Goal: Task Accomplishment & Management: Manage account settings

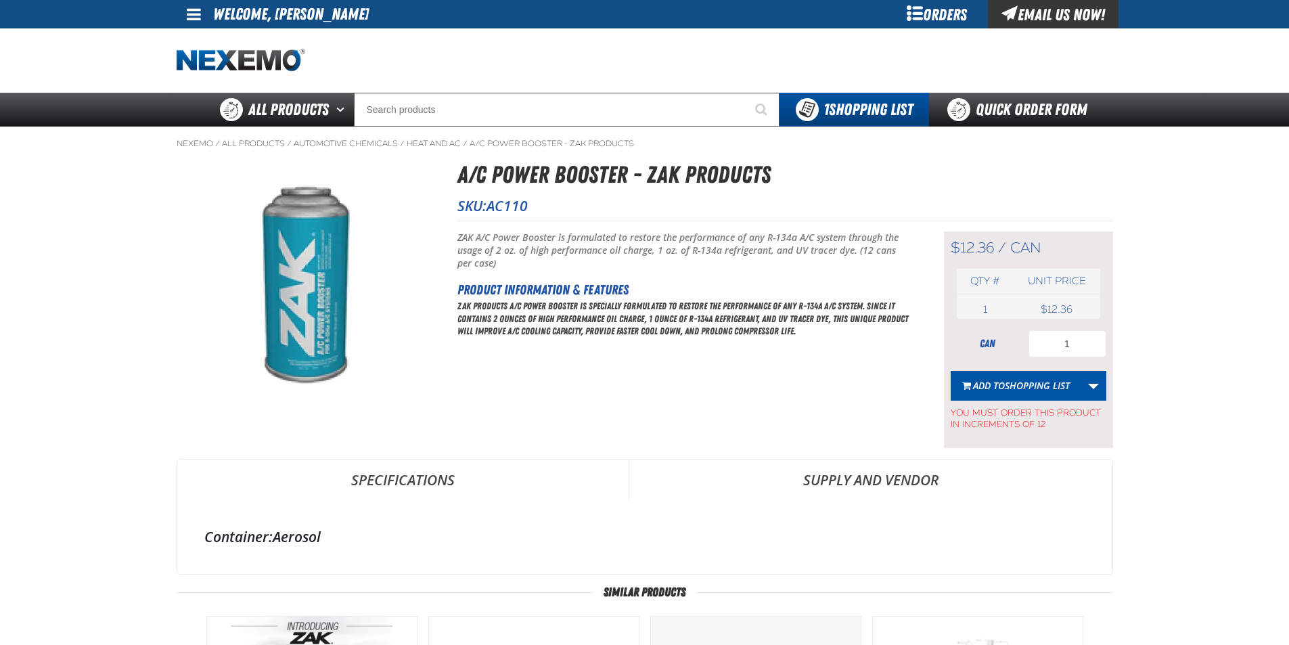
click at [947, 12] on div "Orders" at bounding box center [938, 14] width 102 height 28
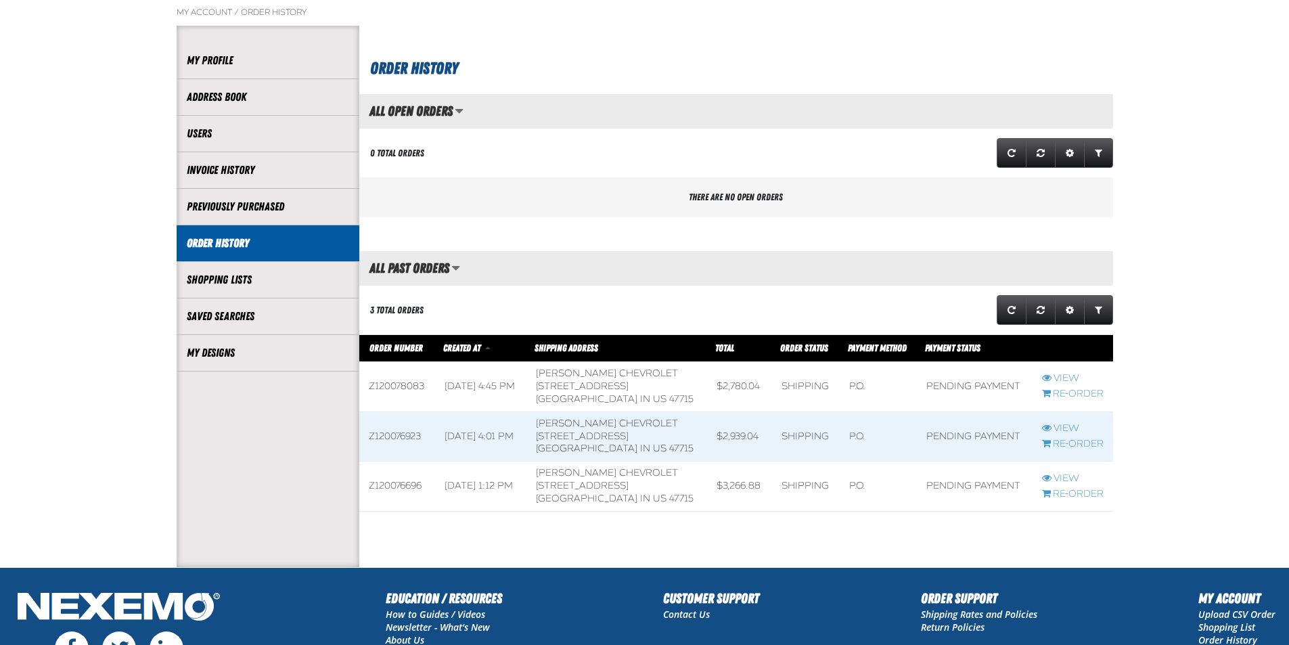
scroll to position [203, 0]
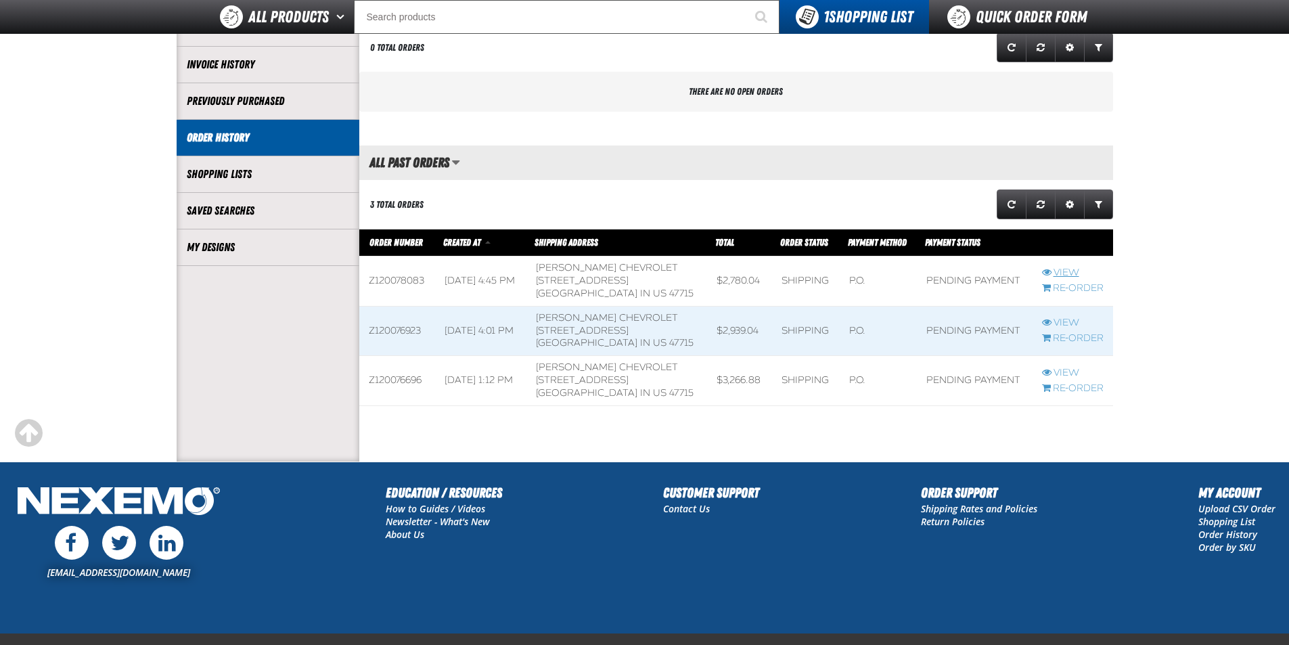
click at [1069, 269] on link "View" at bounding box center [1073, 273] width 62 height 13
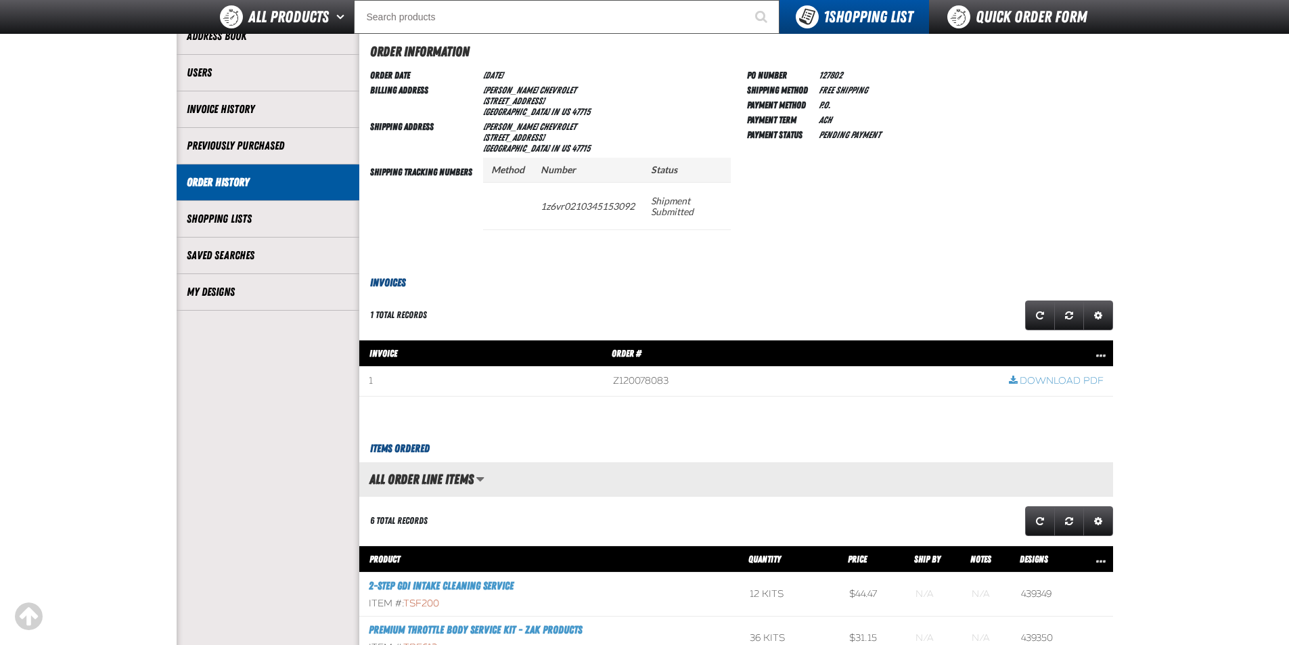
scroll to position [271, 0]
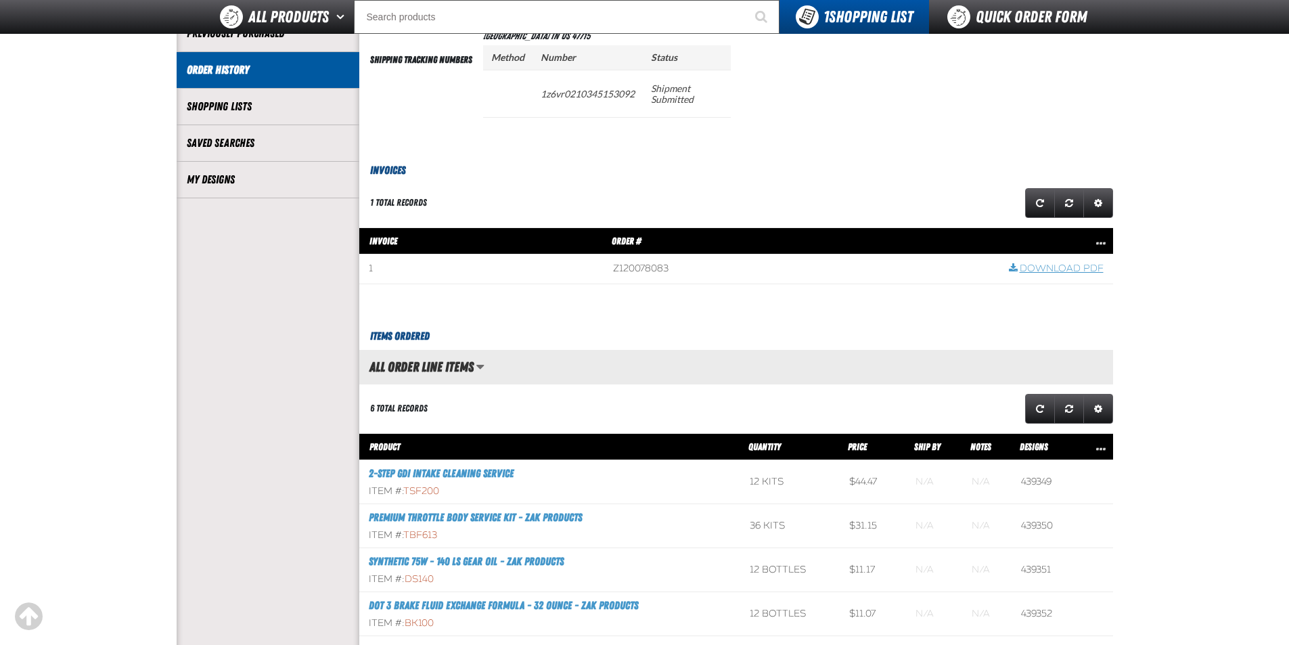
click at [1060, 265] on link "Download PDF" at bounding box center [1056, 269] width 95 height 13
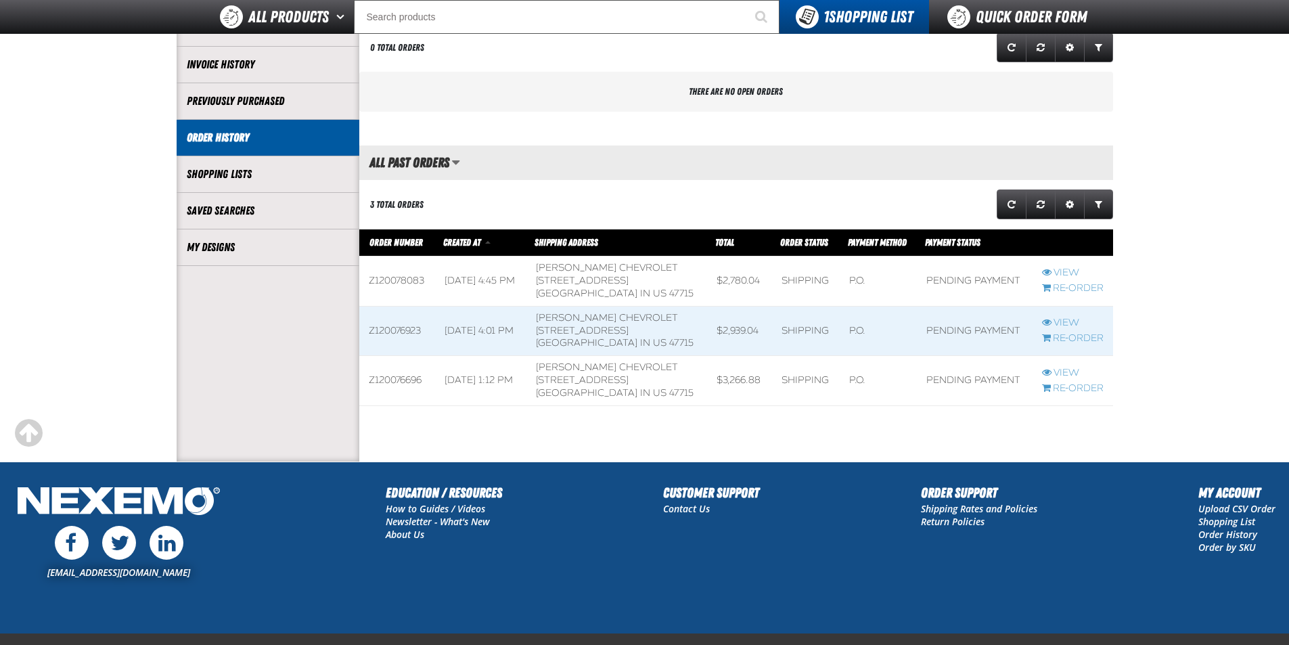
scroll to position [1, 1]
click at [1070, 319] on link "View" at bounding box center [1073, 323] width 62 height 13
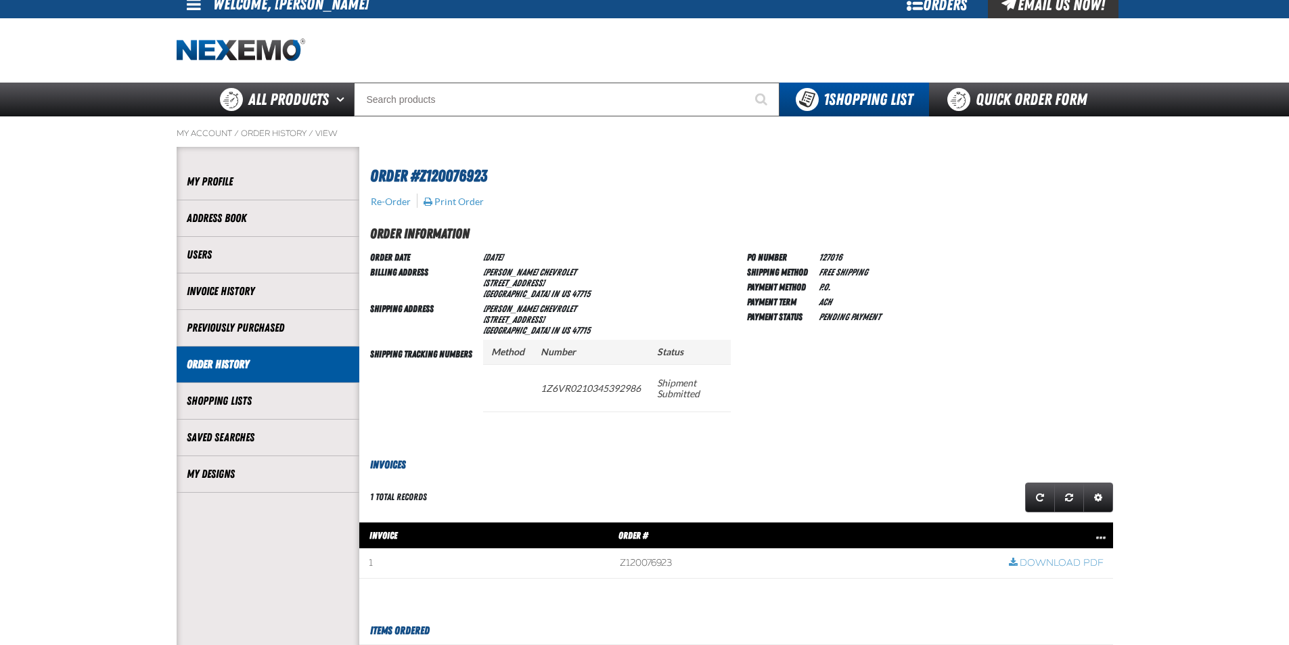
scroll to position [203, 0]
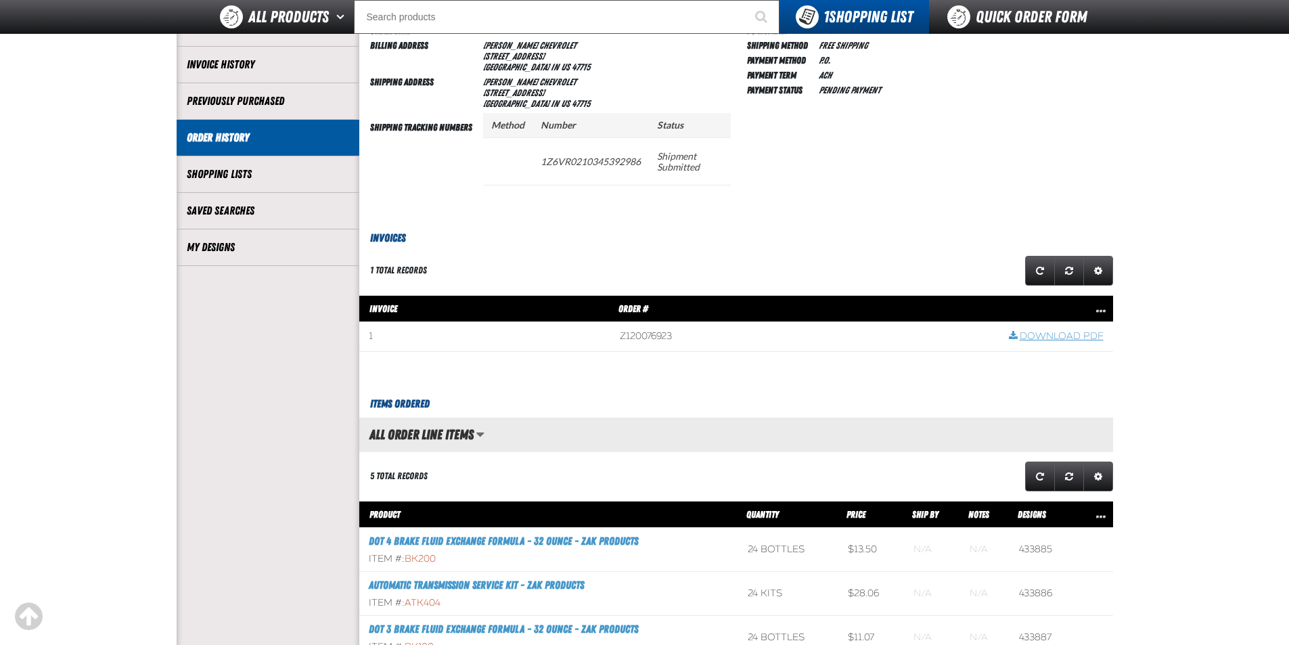
click at [1033, 333] on link "Download PDF" at bounding box center [1056, 336] width 95 height 13
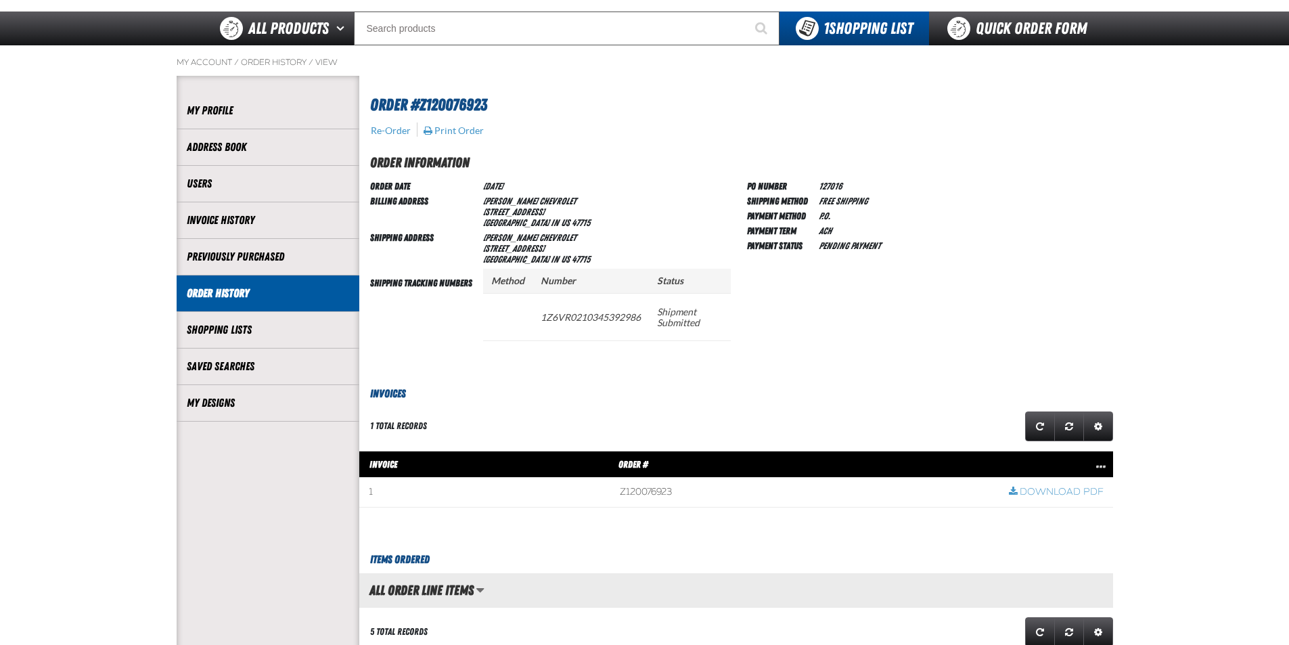
scroll to position [0, 0]
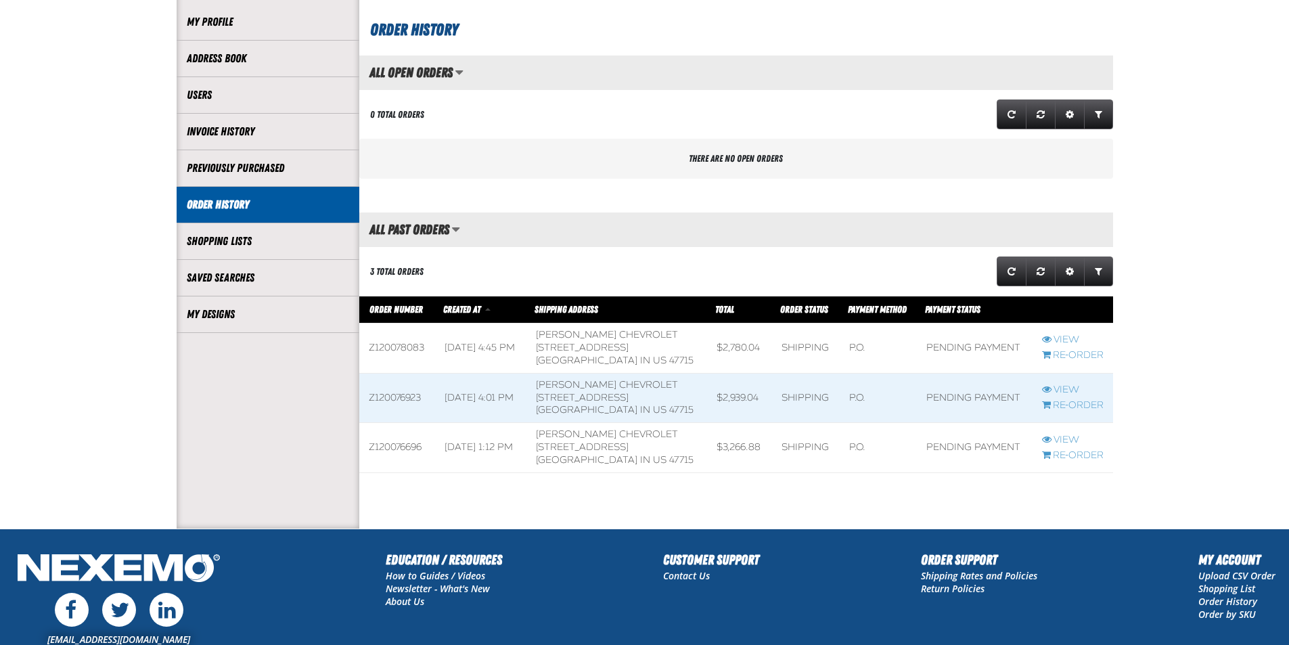
scroll to position [271, 0]
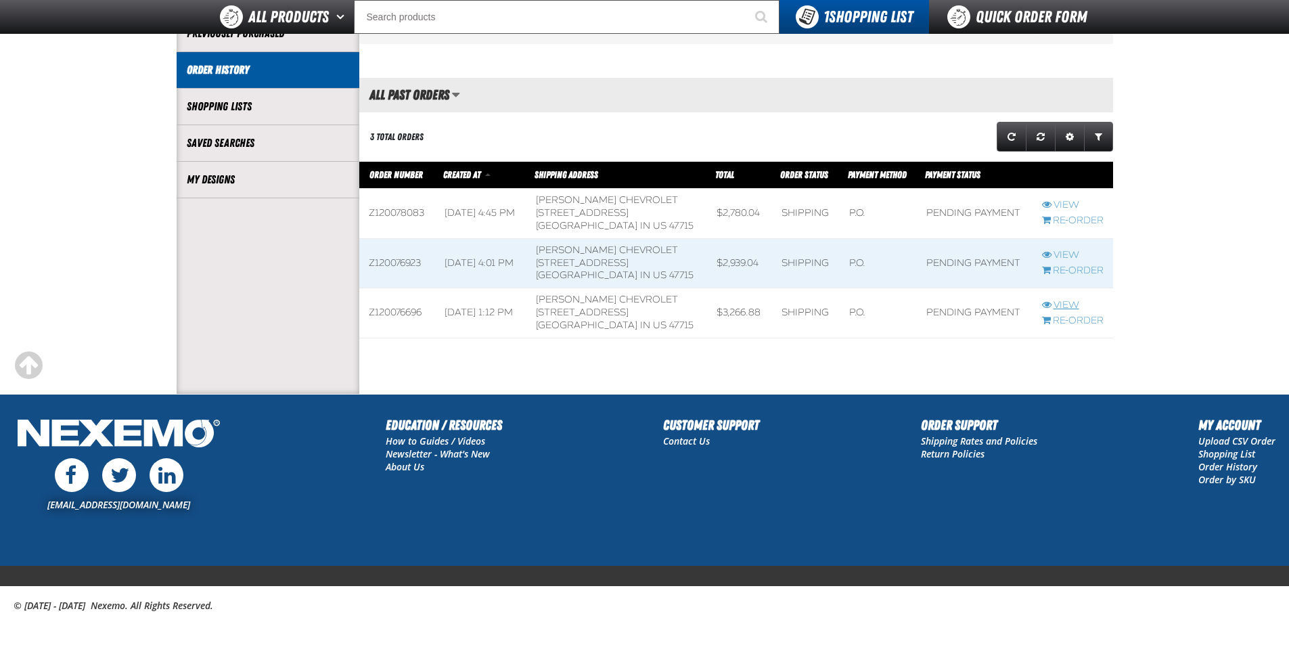
click at [1065, 304] on link "View" at bounding box center [1073, 305] width 62 height 13
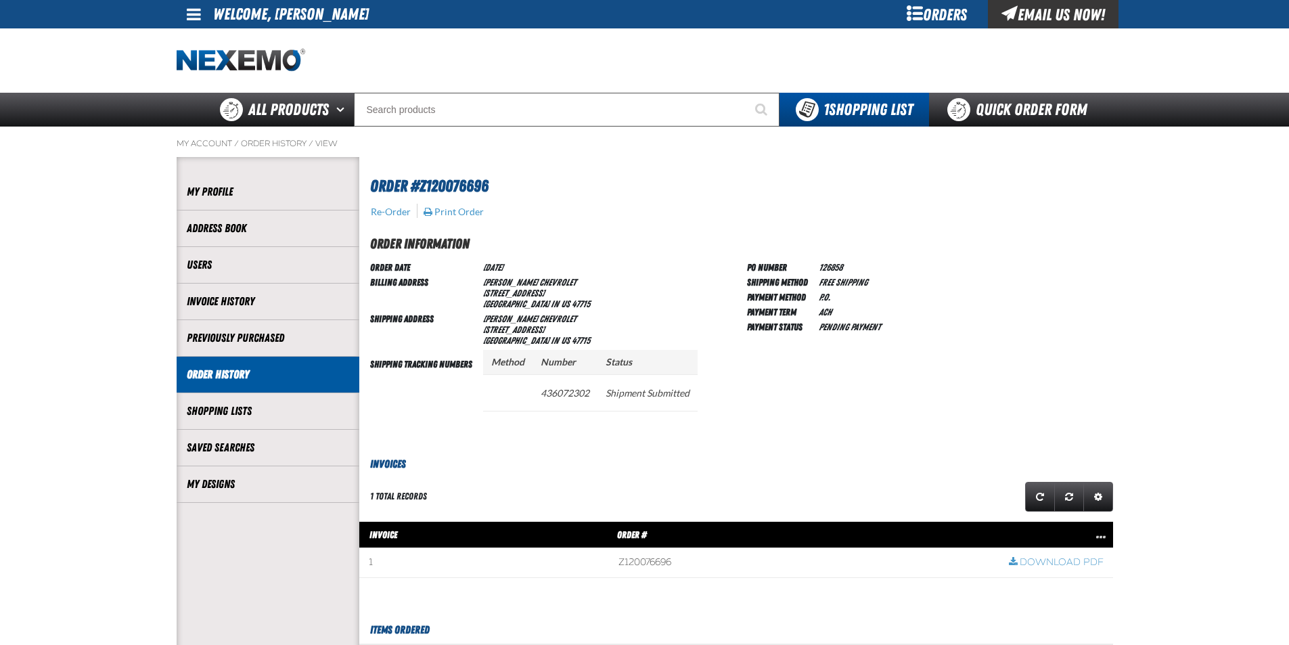
scroll to position [271, 0]
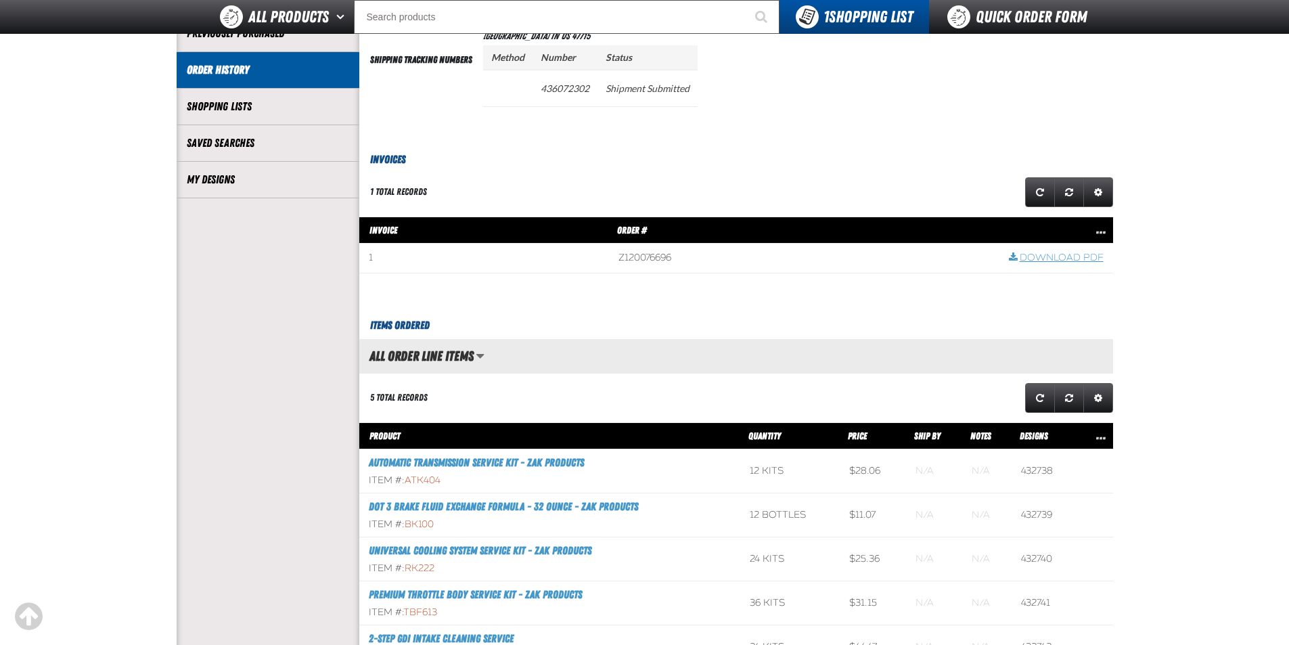
click at [1045, 256] on link "Download PDF" at bounding box center [1056, 258] width 95 height 13
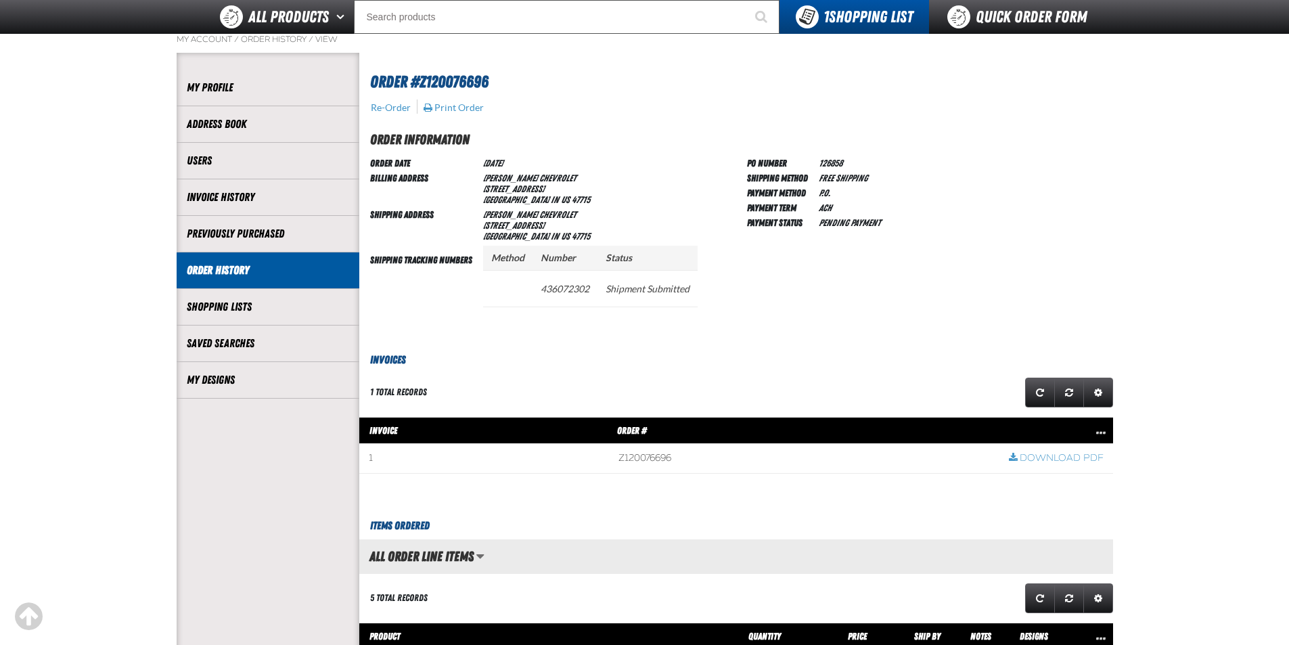
scroll to position [68, 0]
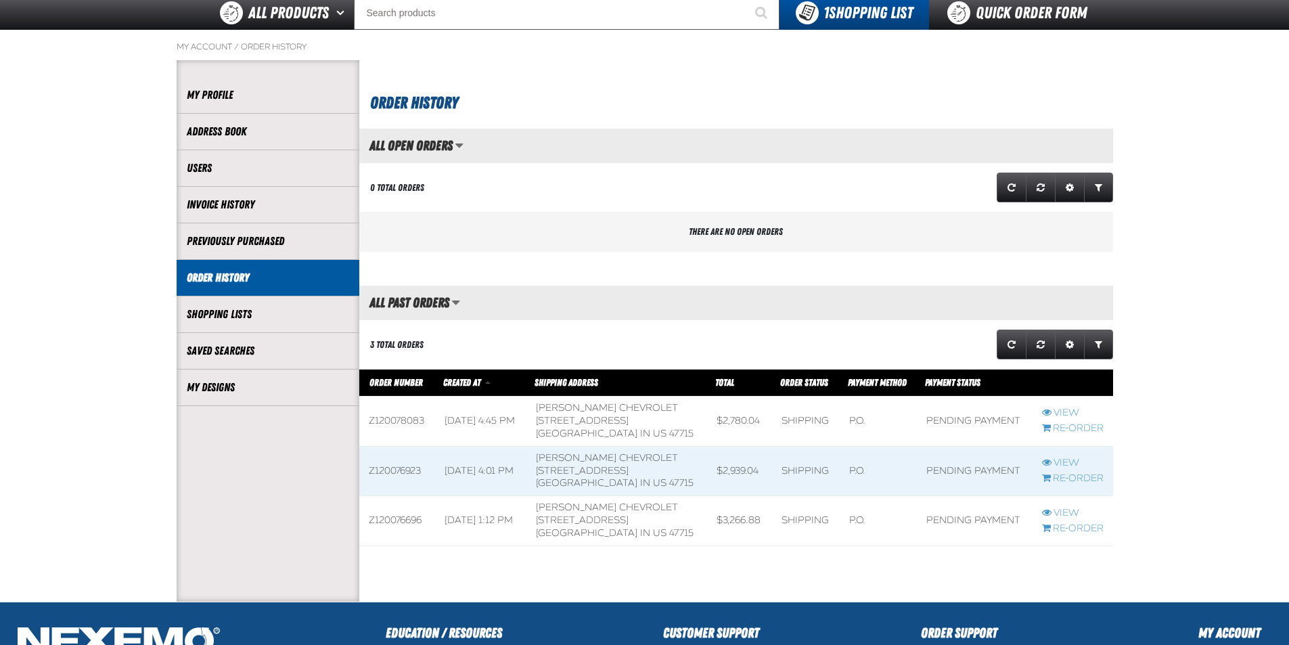
scroll to position [68, 0]
